Goal: Transaction & Acquisition: Purchase product/service

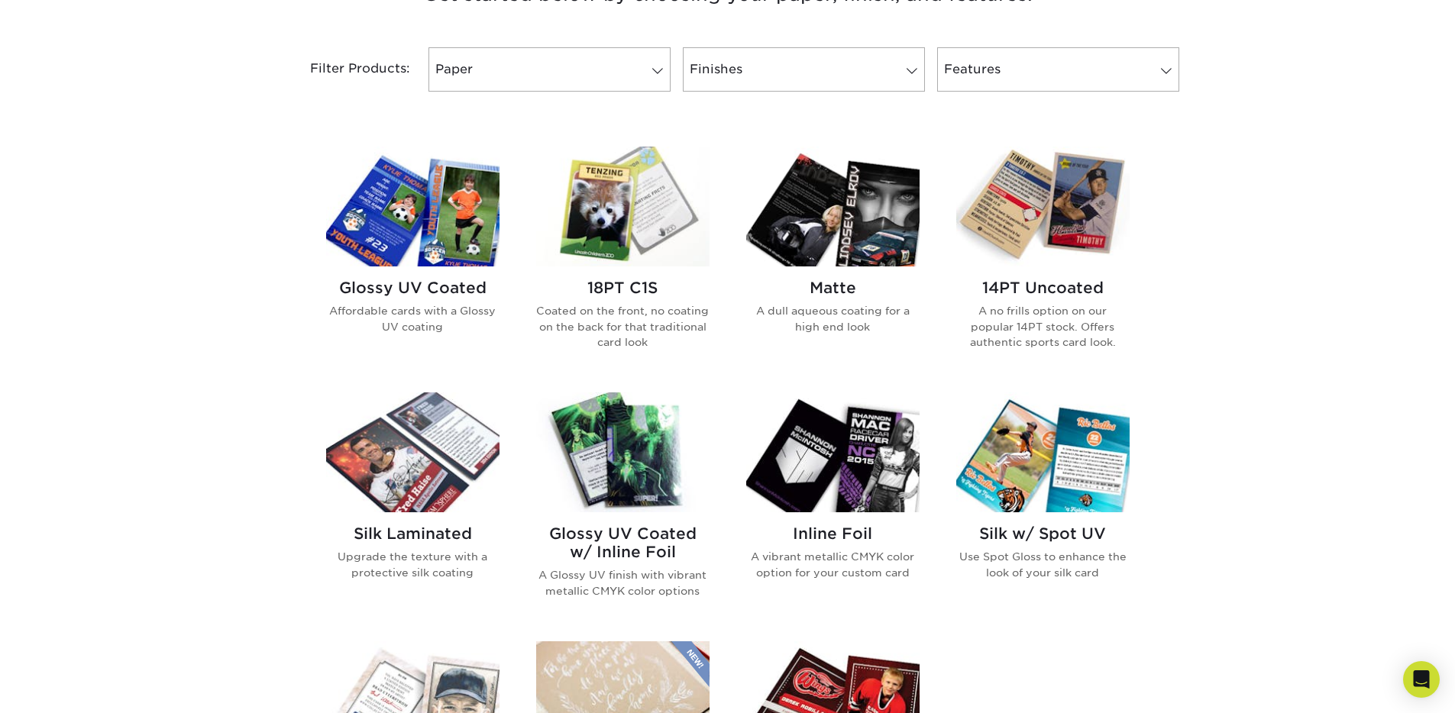
scroll to position [624, 0]
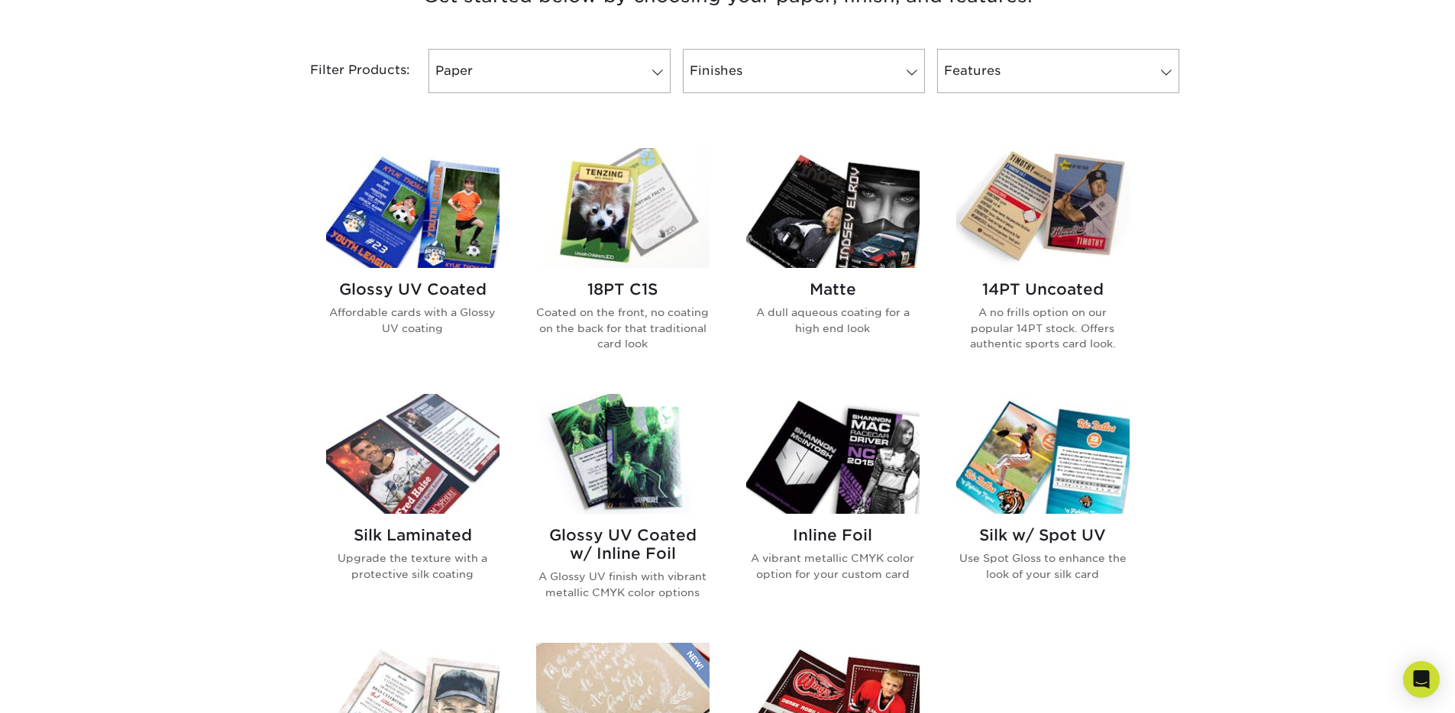
click at [846, 235] on img at bounding box center [832, 208] width 173 height 120
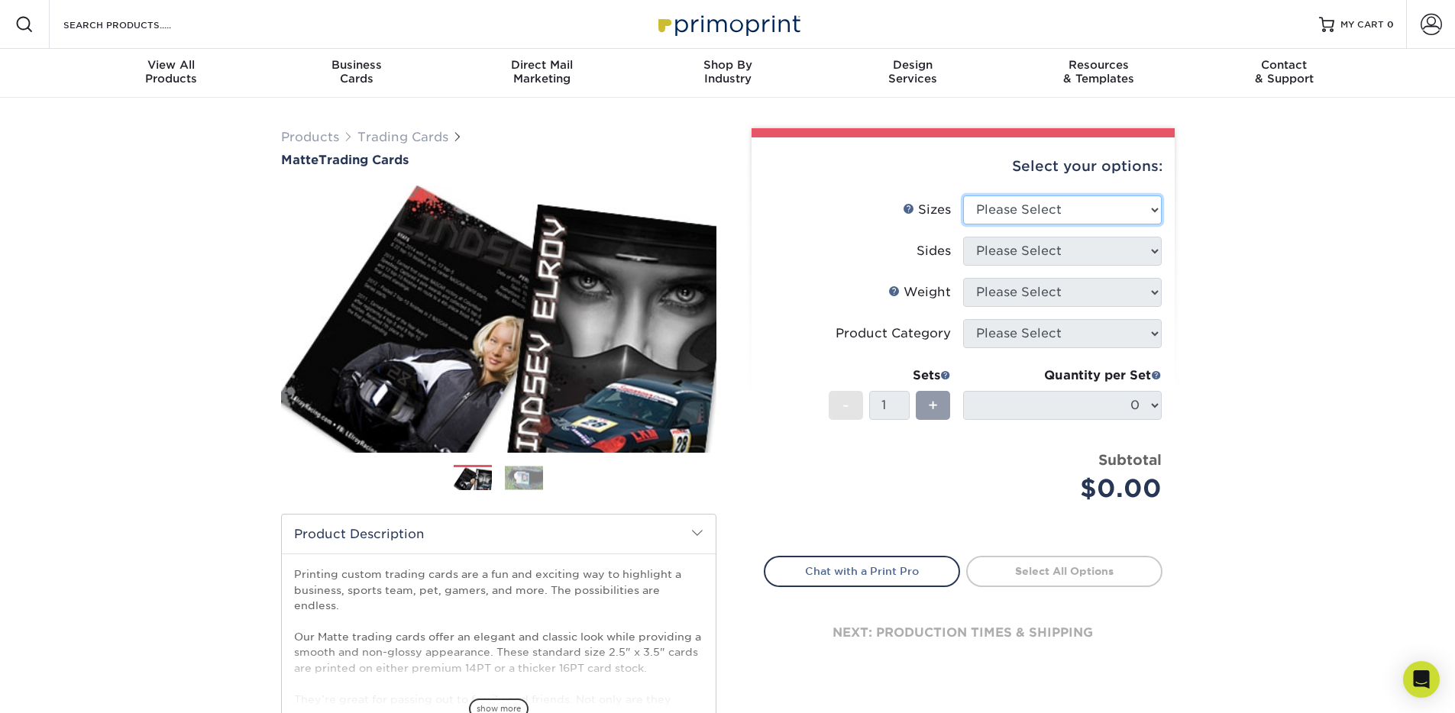
click at [1077, 205] on select "Please Select 2.5" x 3.5"" at bounding box center [1062, 209] width 199 height 29
select select "2.50x3.50"
click at [963, 195] on select "Please Select 2.5" x 3.5"" at bounding box center [1062, 209] width 199 height 29
click at [1029, 251] on select "Please Select Print Both Sides Print Front Only" at bounding box center [1062, 251] width 199 height 29
select select "13abbda7-1d64-4f25-8bb2-c179b224825d"
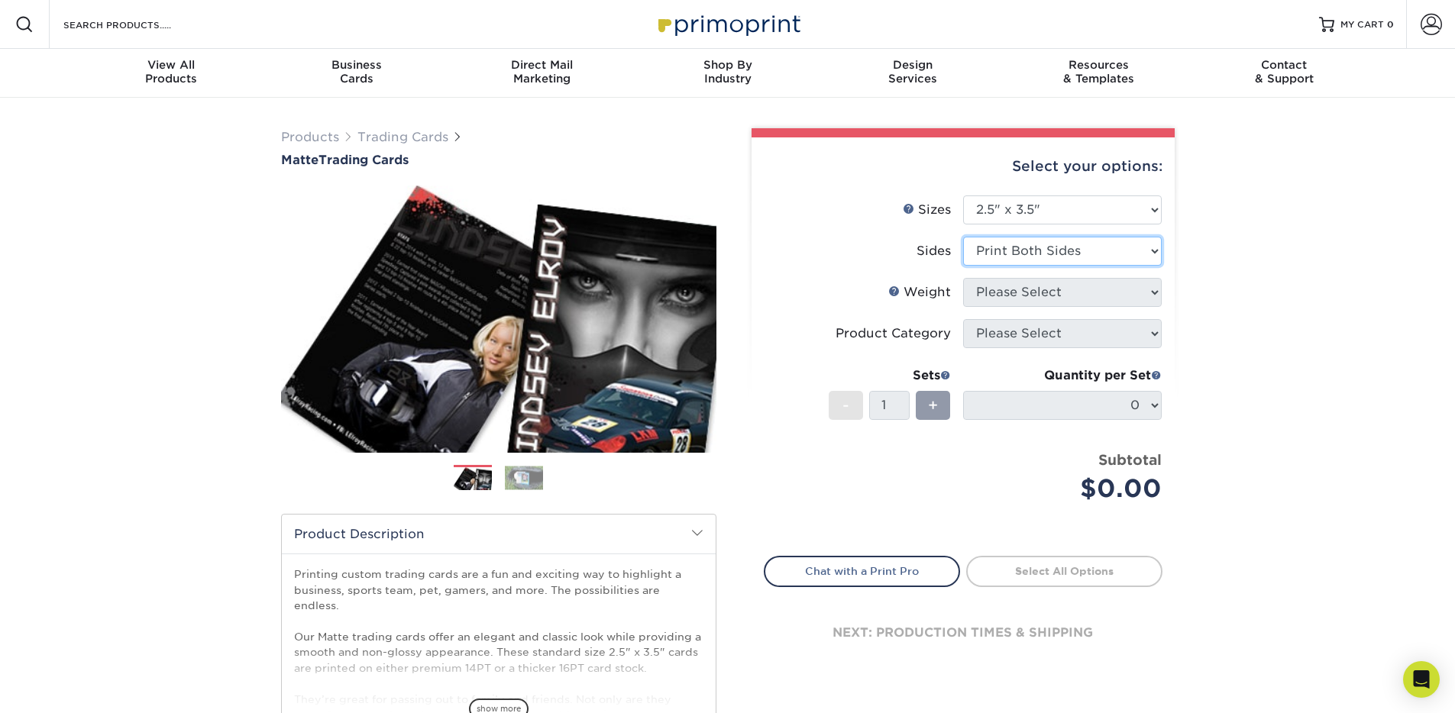
click at [963, 237] on select "Please Select Print Both Sides Print Front Only" at bounding box center [1062, 251] width 199 height 29
click at [1017, 294] on select "Please Select 16PT 14PT" at bounding box center [1062, 292] width 199 height 29
select select "16PT"
click at [963, 278] on select "Please Select 16PT 14PT" at bounding box center [1062, 292] width 199 height 29
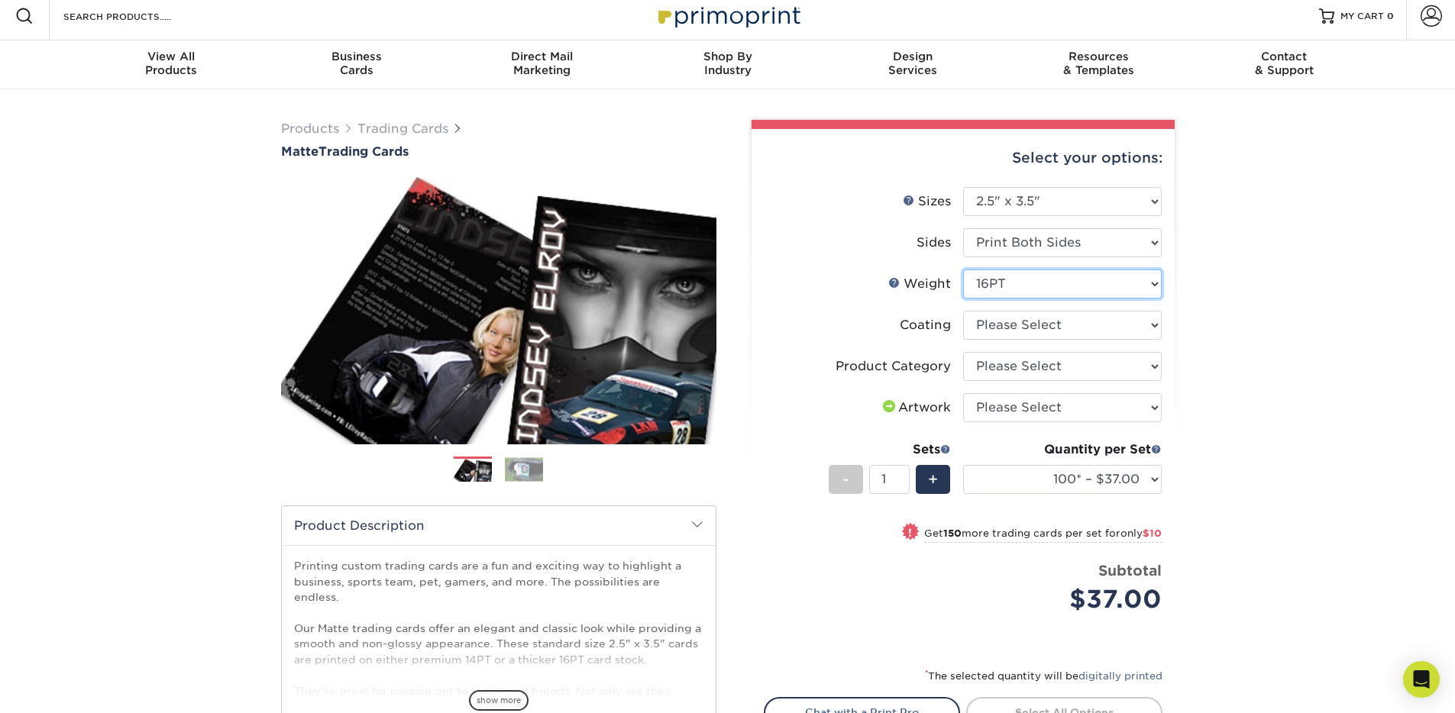
scroll to position [9, 0]
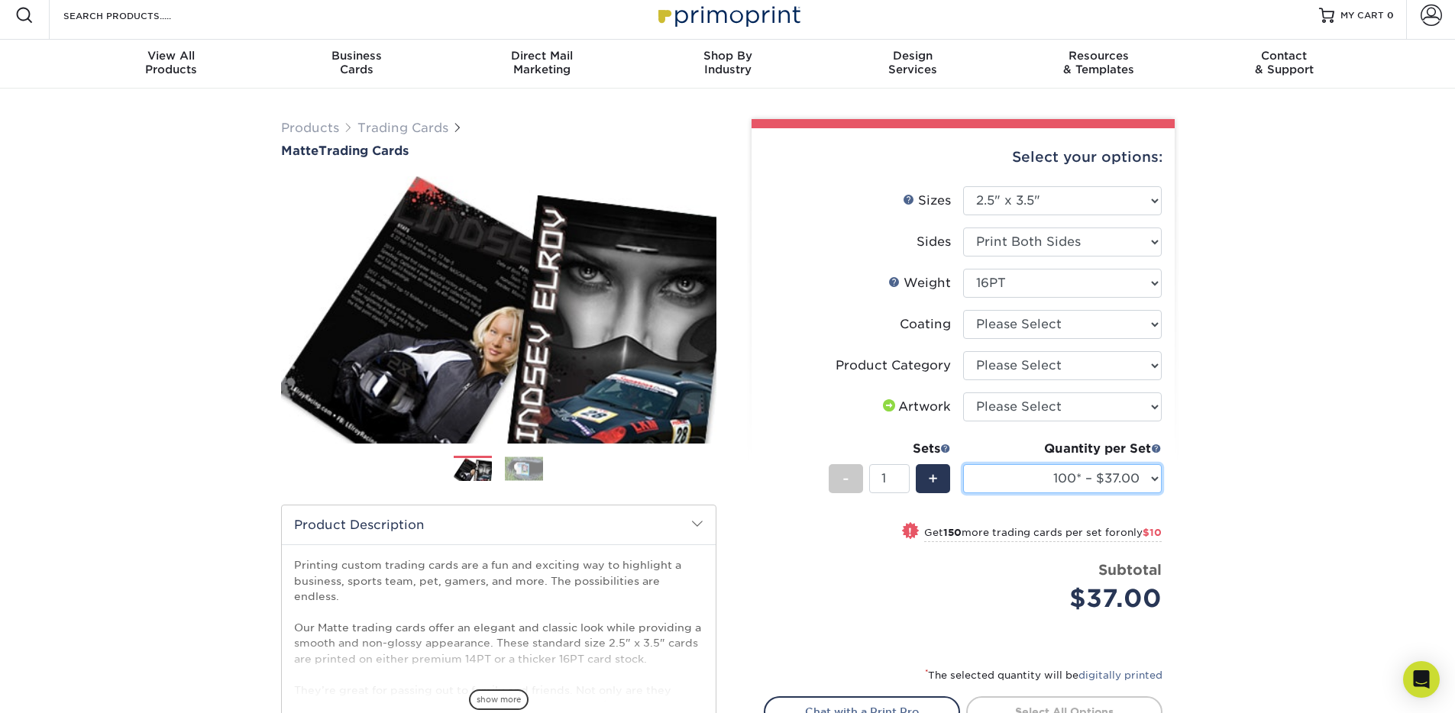
click at [1035, 478] on select "100* – $37.00 250* – $47.00 500* – $58.00 1000 – $71.00 2500 – $141.00 5000 – $…" at bounding box center [1062, 478] width 199 height 29
click at [1016, 411] on select "Please Select I will upload files I need a design - $100" at bounding box center [1062, 406] width 199 height 29
select select "upload"
click at [963, 392] on select "Please Select I will upload files I need a design - $100" at bounding box center [1062, 406] width 199 height 29
click at [1026, 367] on select "Please Select Trading Cards" at bounding box center [1062, 365] width 199 height 29
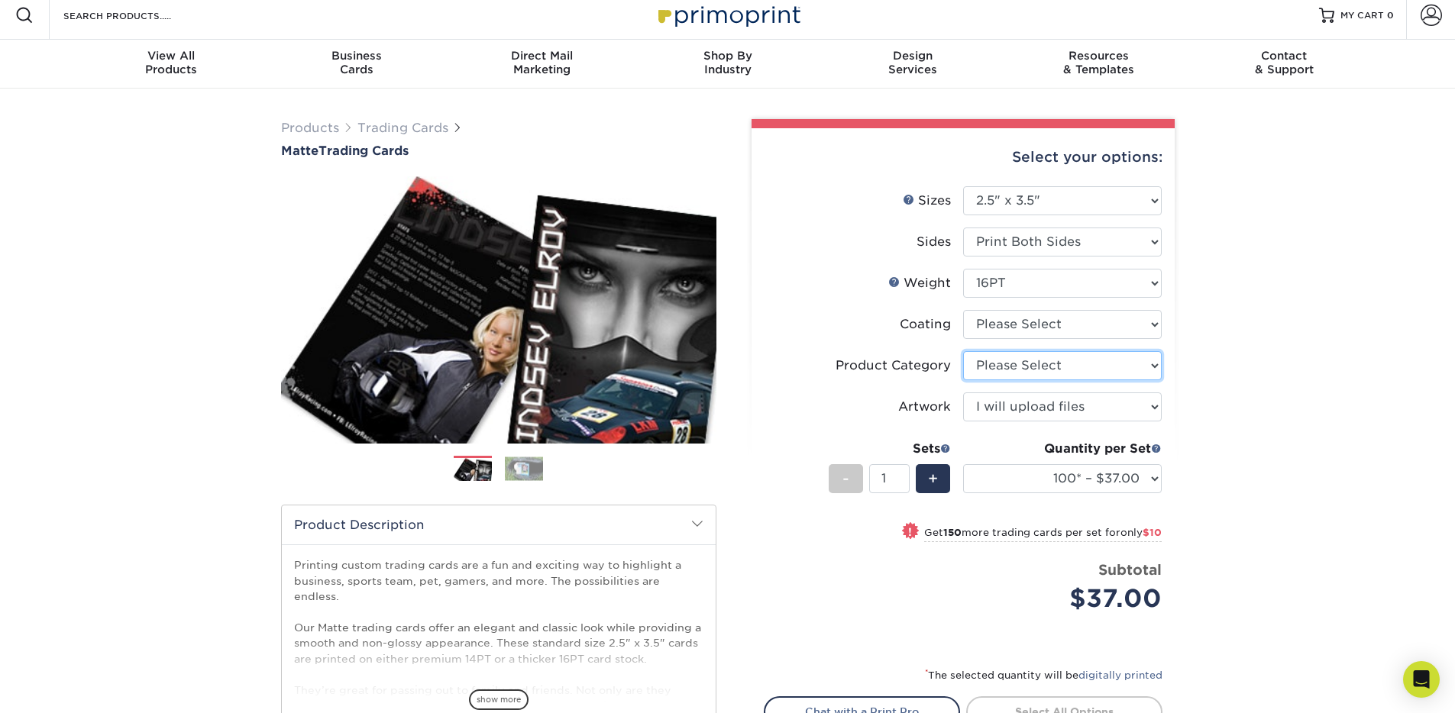
select select "c2f9bce9-36c2-409d-b101-c29d9d031e18"
click at [963, 351] on select "Please Select Trading Cards" at bounding box center [1062, 365] width 199 height 29
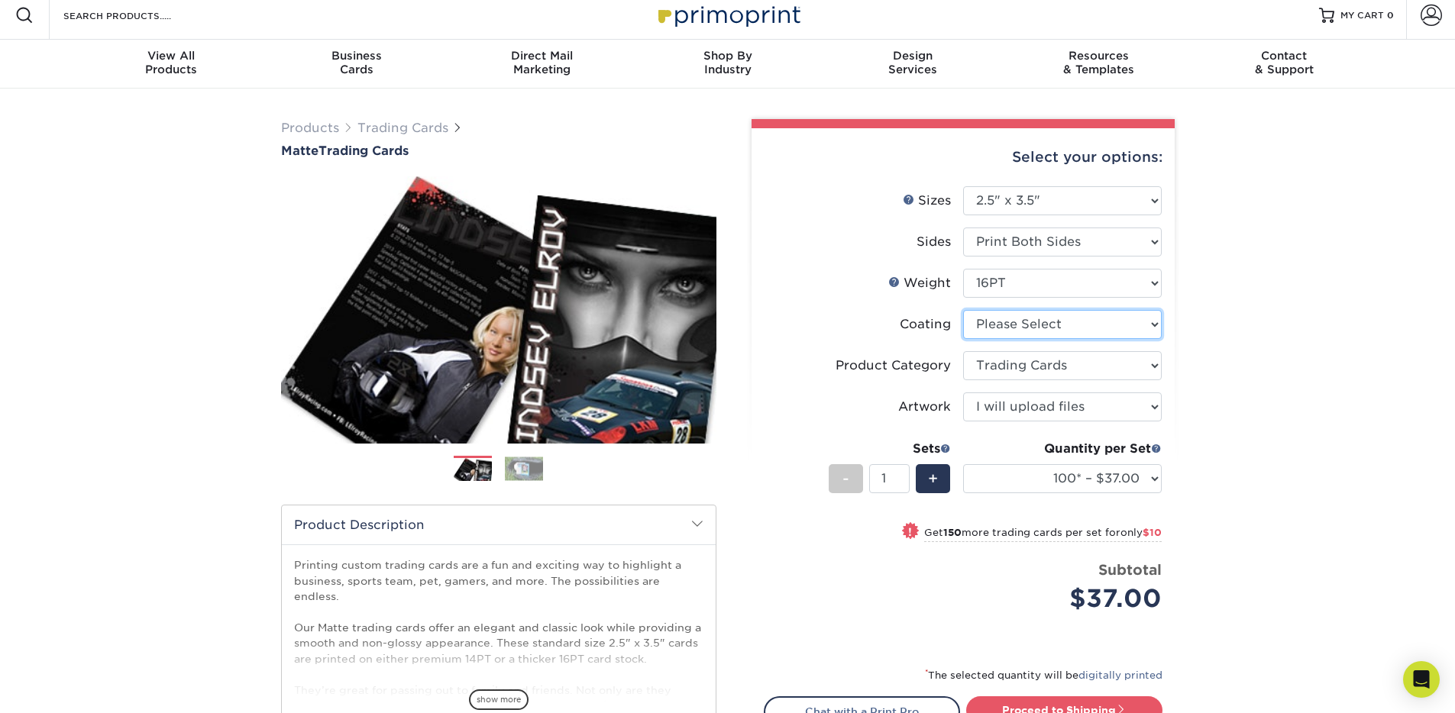
click at [1028, 325] on select at bounding box center [1062, 324] width 199 height 29
select select "121bb7b5-3b4d-429f-bd8d-bbf80e953313"
click at [963, 310] on select at bounding box center [1062, 324] width 199 height 29
select select "-1"
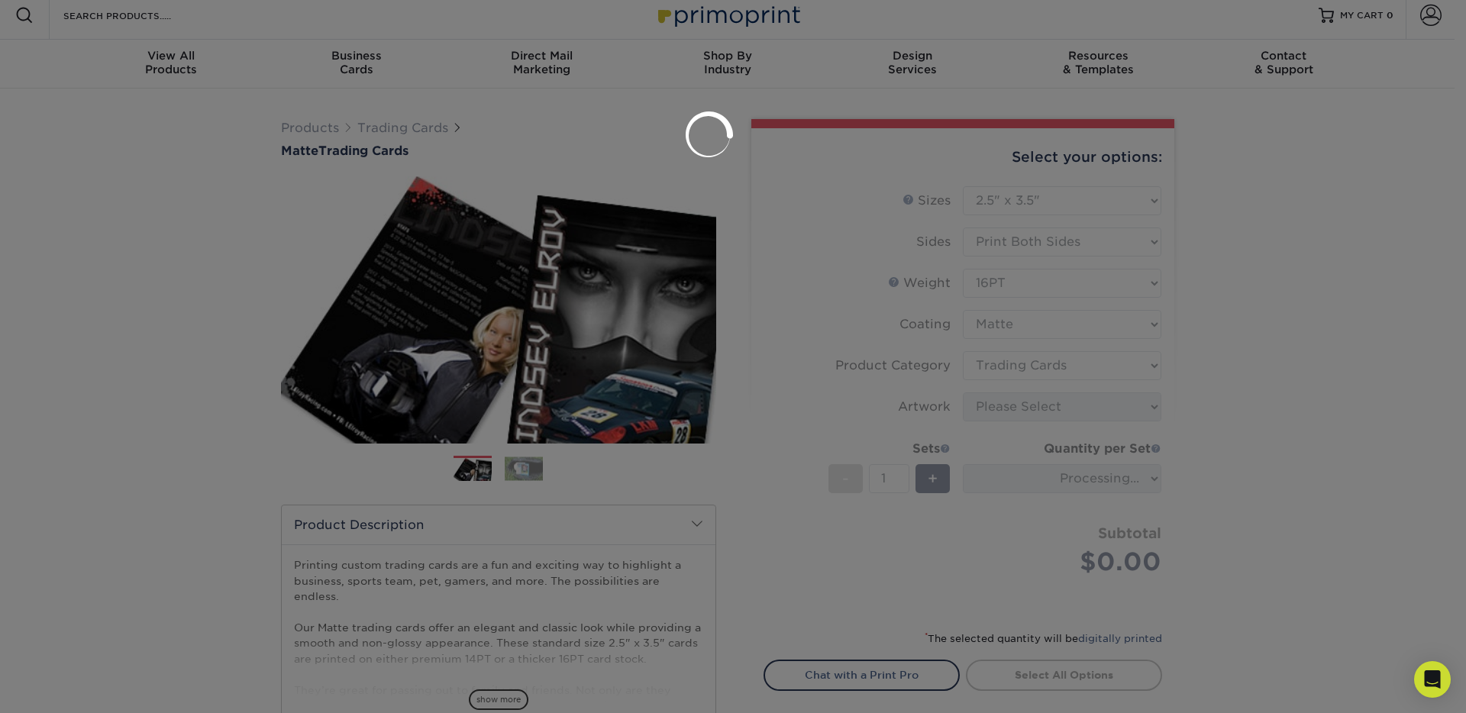
click at [1246, 355] on div at bounding box center [733, 356] width 1466 height 713
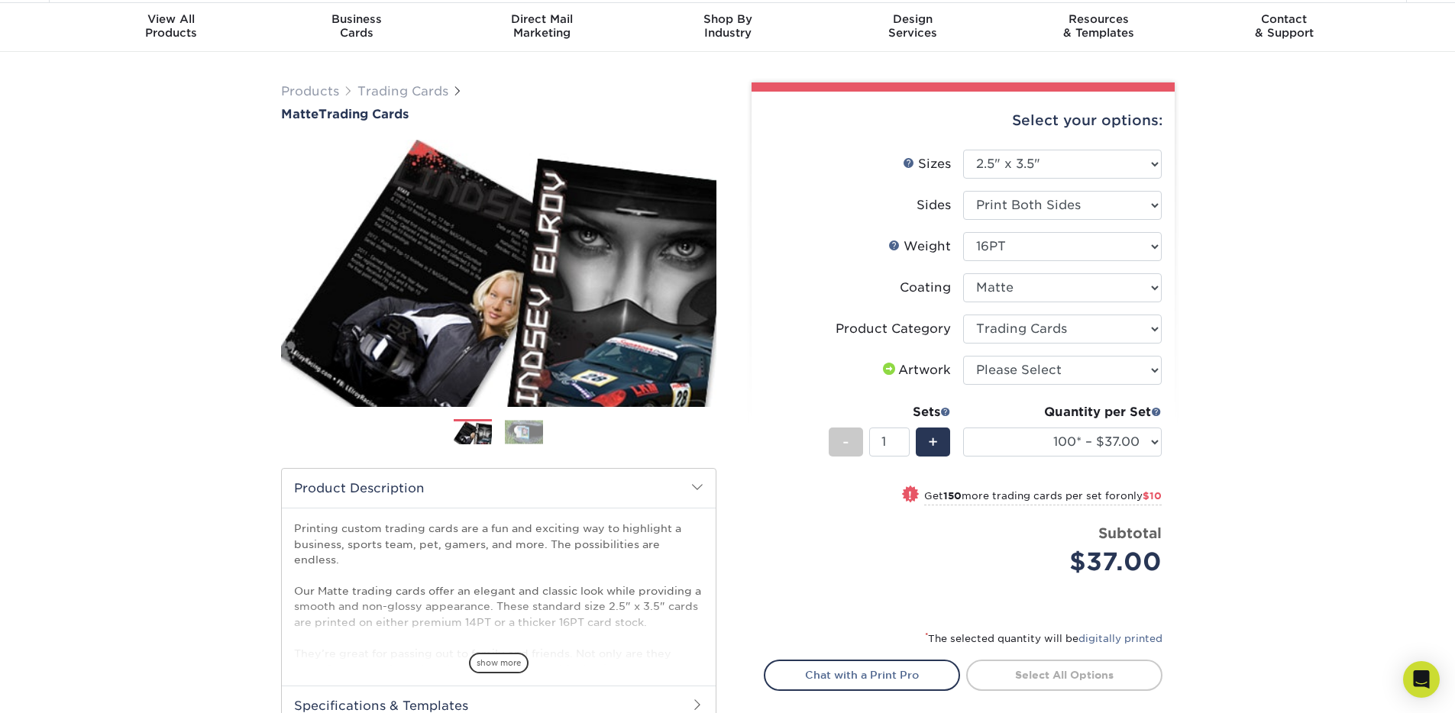
scroll to position [45, 0]
click at [1155, 414] on span at bounding box center [1156, 412] width 11 height 11
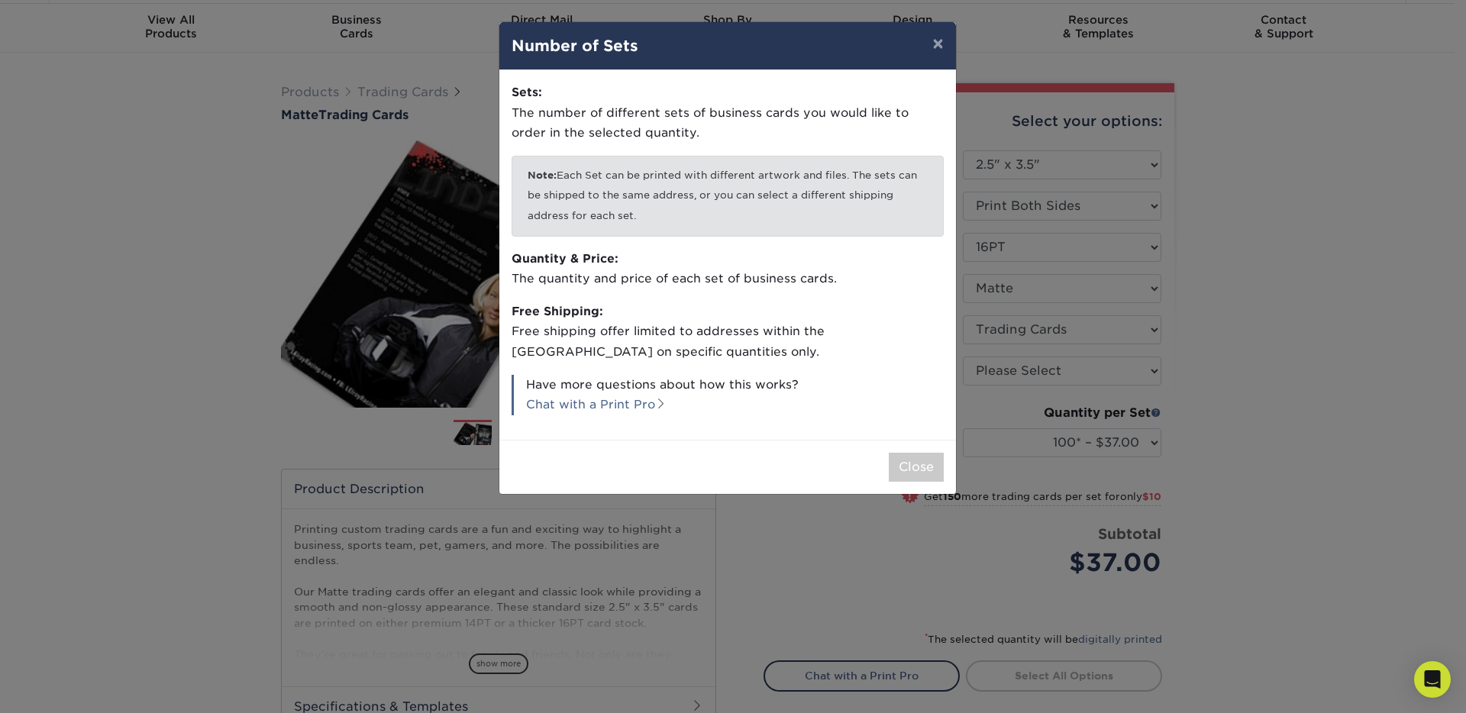
click at [1205, 376] on div "× Number of Sets Sets: The number of different sets of business cards you would…" at bounding box center [733, 356] width 1466 height 713
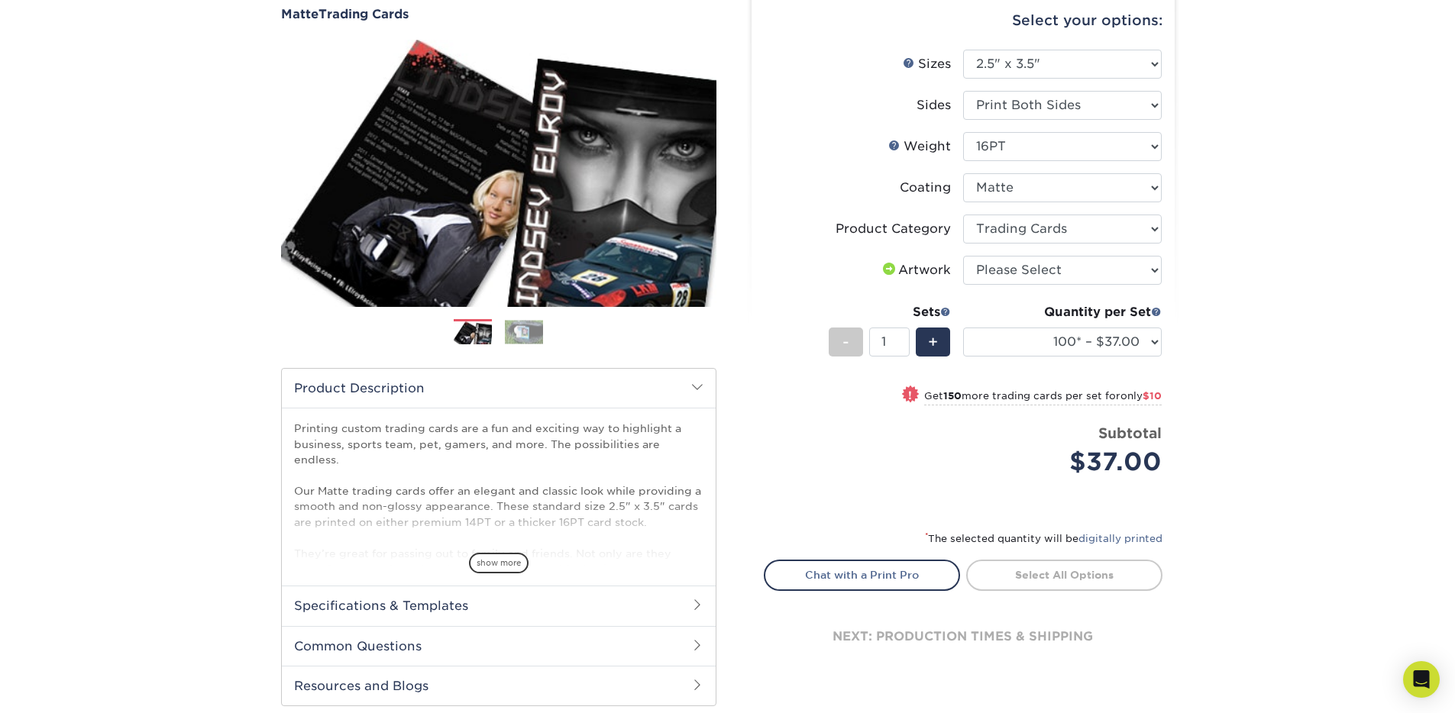
scroll to position [134, 0]
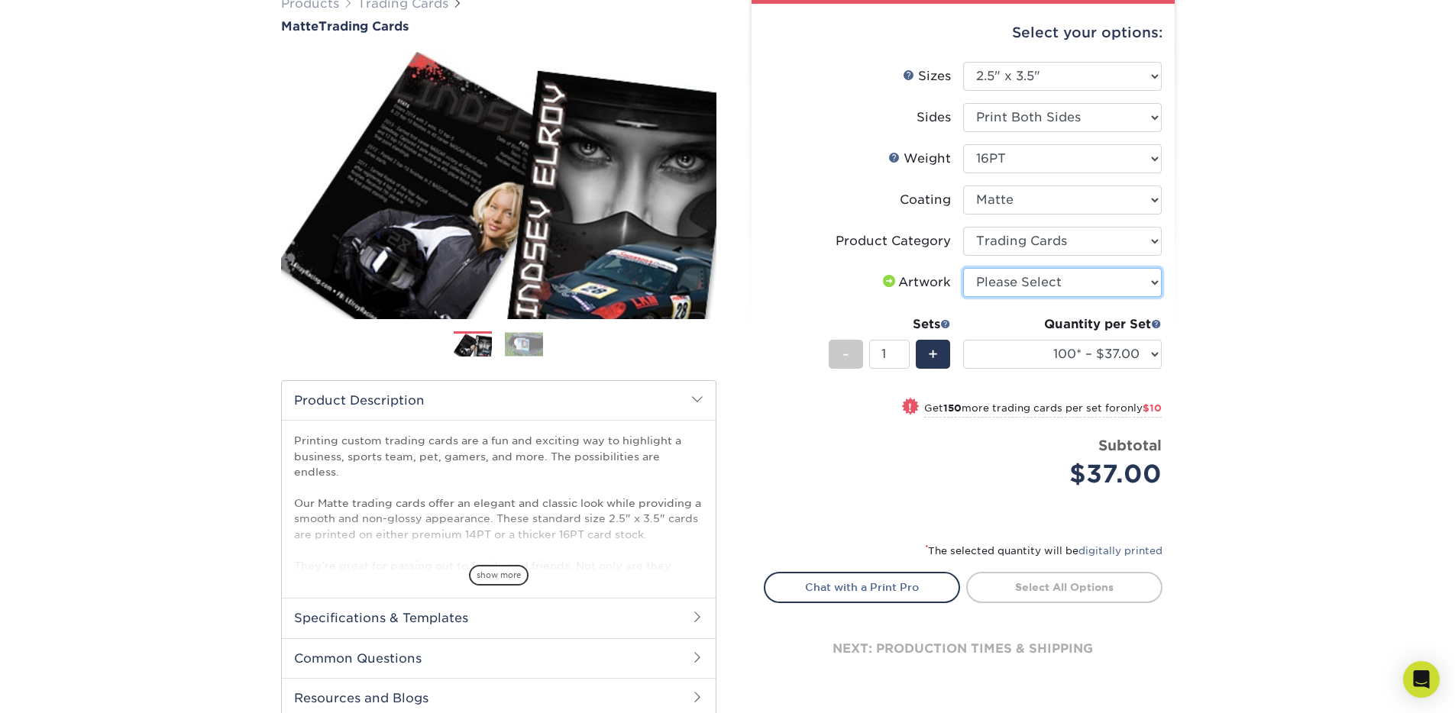
click at [1029, 291] on select "Please Select I will upload files I need a design - $100" at bounding box center [1062, 282] width 199 height 29
select select "upload"
click at [963, 268] on select "Please Select I will upload files I need a design - $100" at bounding box center [1062, 282] width 199 height 29
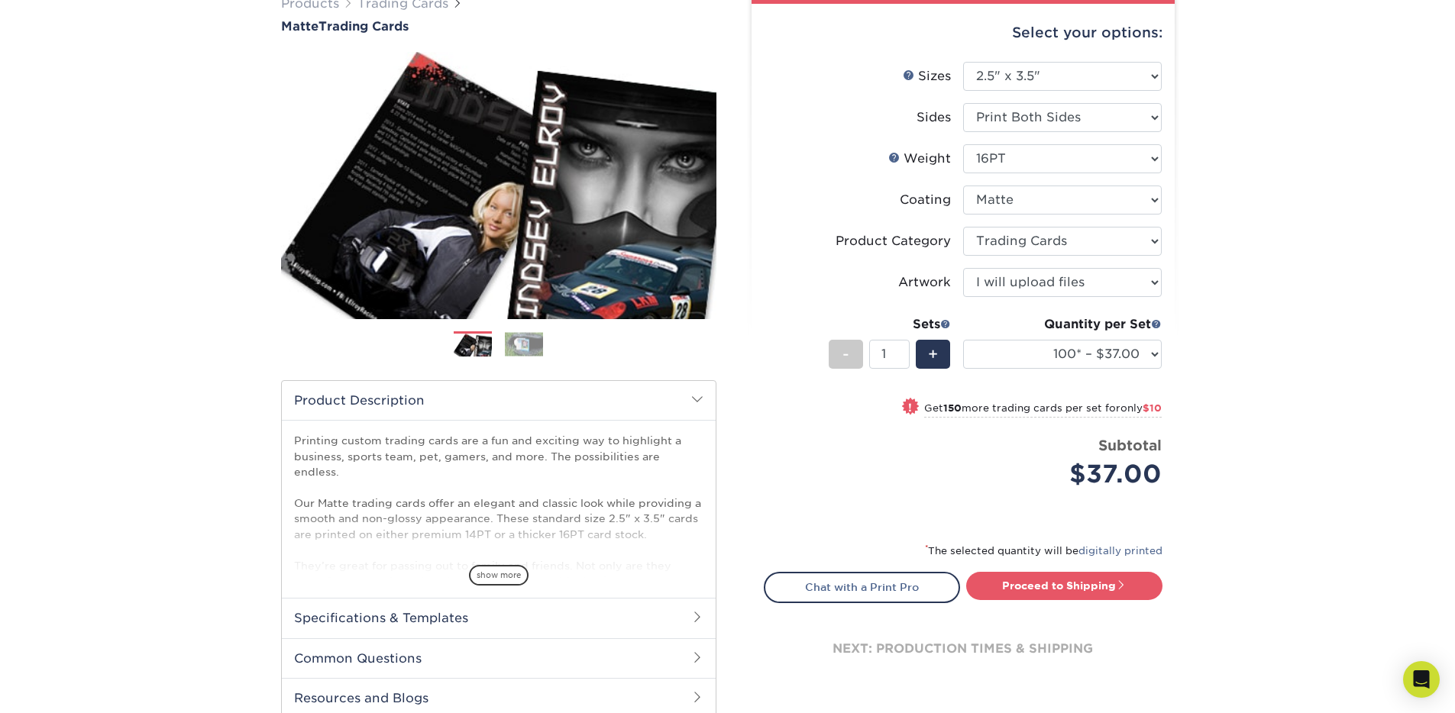
click at [524, 347] on img at bounding box center [524, 344] width 38 height 24
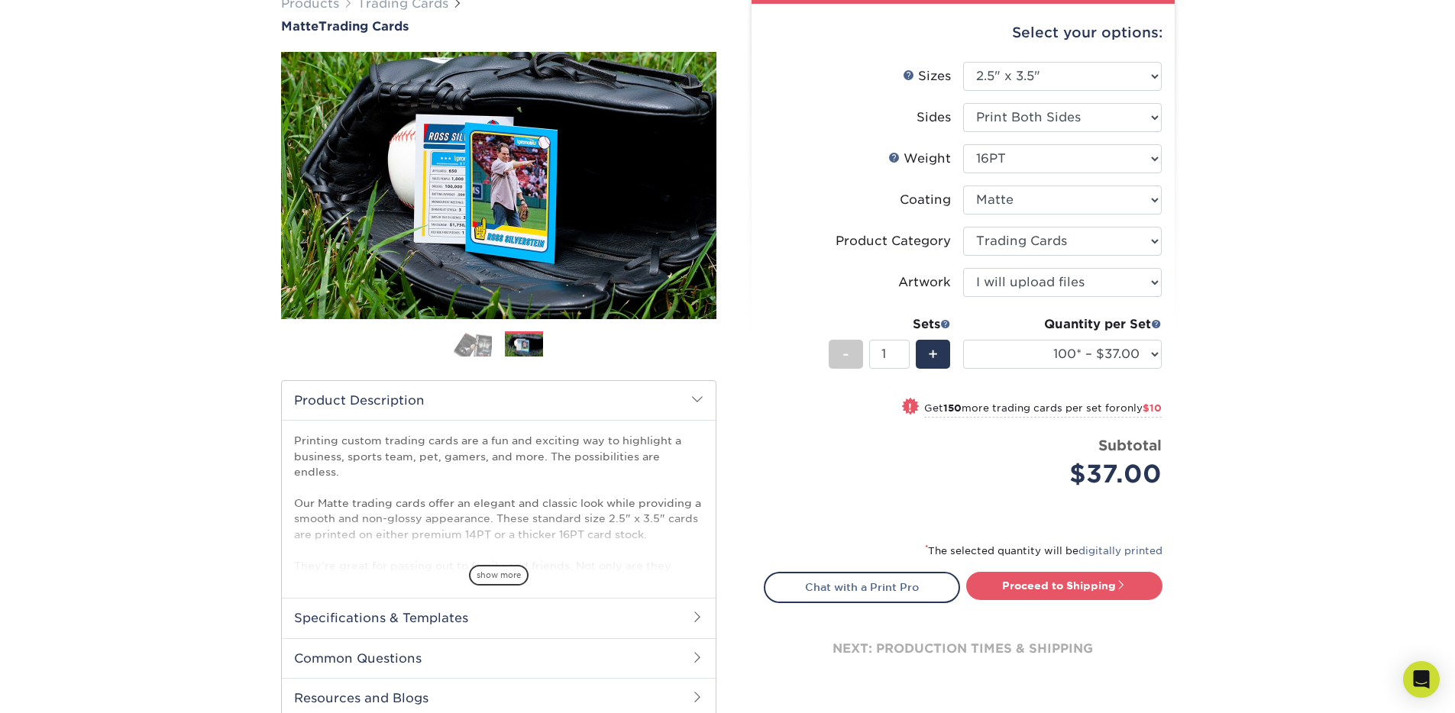
click at [471, 342] on img at bounding box center [473, 344] width 38 height 27
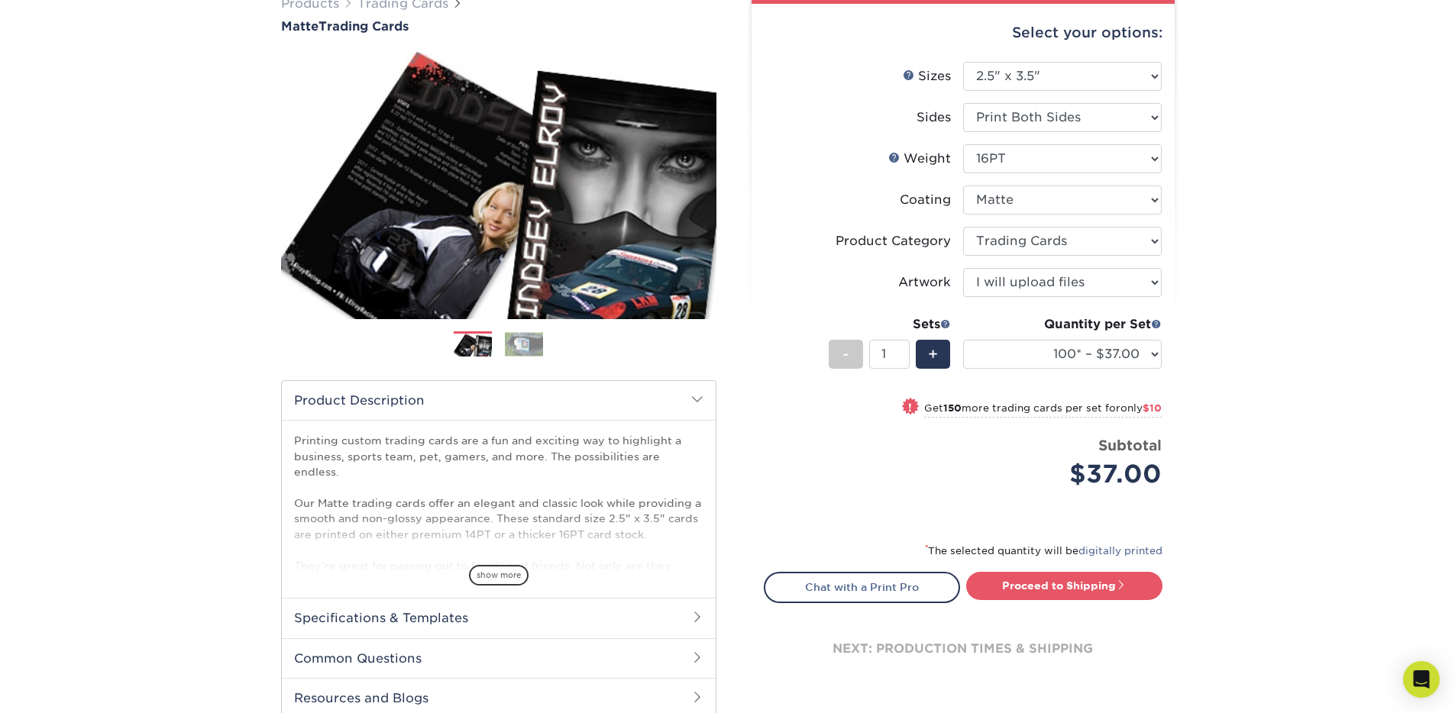
click at [220, 362] on div "Products Trading Cards Matte Trading Cards" at bounding box center [727, 371] width 1455 height 815
click at [482, 568] on span "show more" at bounding box center [499, 575] width 60 height 21
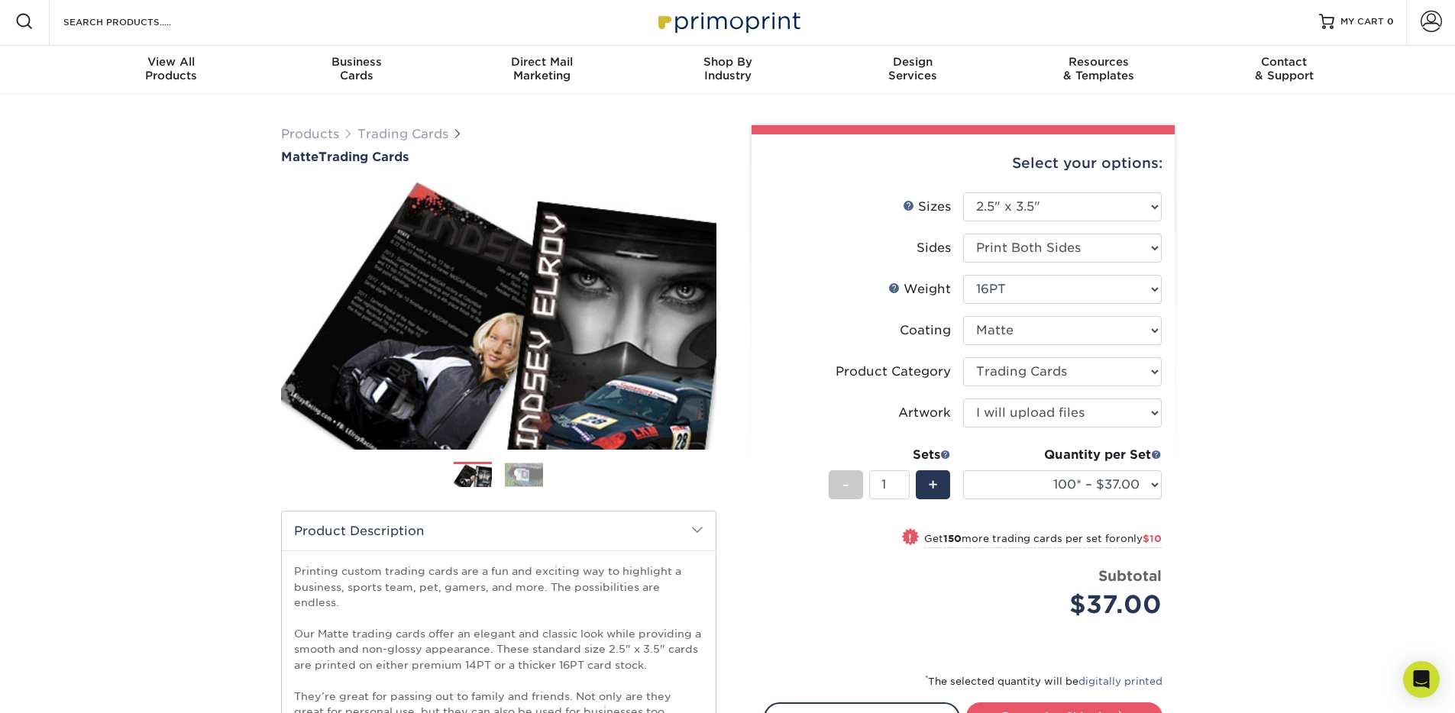
scroll to position [0, 0]
